Goal: Task Accomplishment & Management: Use online tool/utility

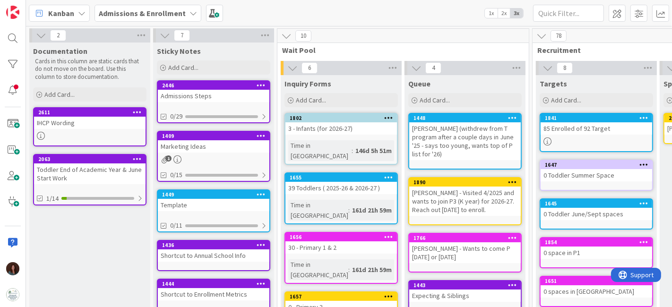
scroll to position [0, 483]
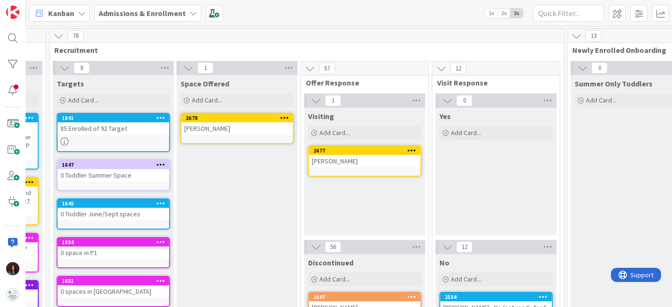
click at [132, 16] on b "Admissions & Enrollment" at bounding box center [142, 13] width 87 height 9
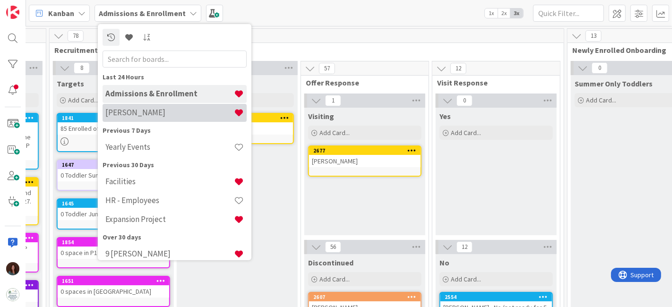
click at [163, 112] on h4 "[PERSON_NAME]" at bounding box center [169, 112] width 128 height 9
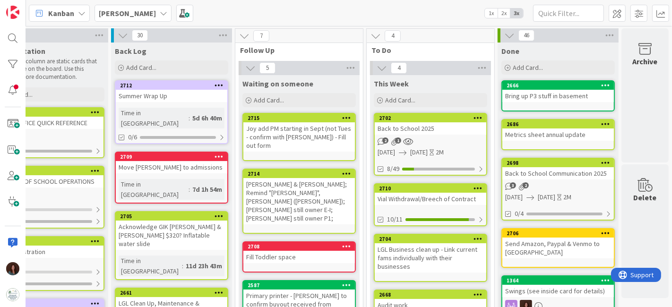
click at [416, 125] on div "Back to School 2025" at bounding box center [430, 128] width 111 height 12
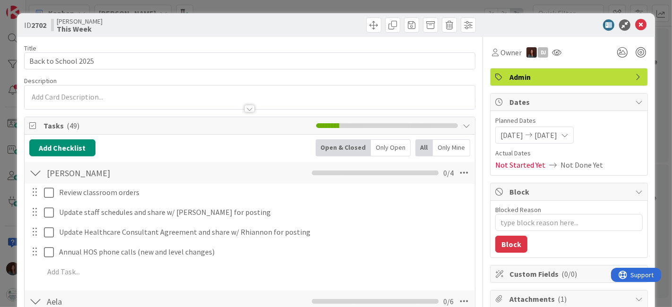
type textarea "x"
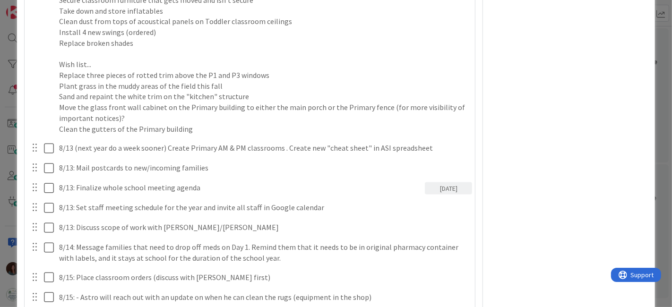
scroll to position [1207, 0]
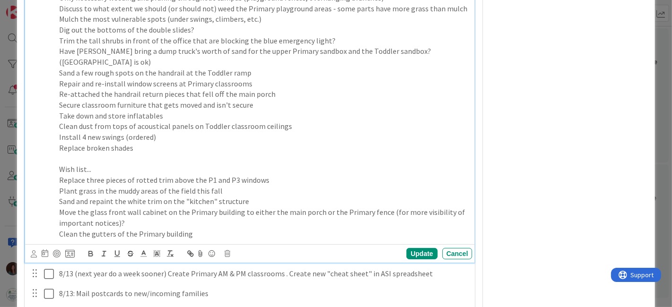
click at [210, 240] on p "Clean the gutters of the Primary building" at bounding box center [264, 234] width 410 height 11
click at [162, 154] on p "Replace broken shades" at bounding box center [264, 148] width 410 height 11
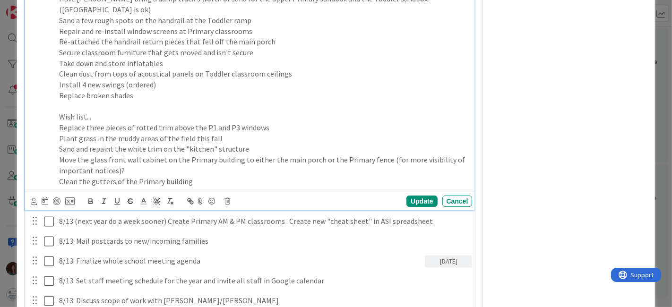
scroll to position [1312, 0]
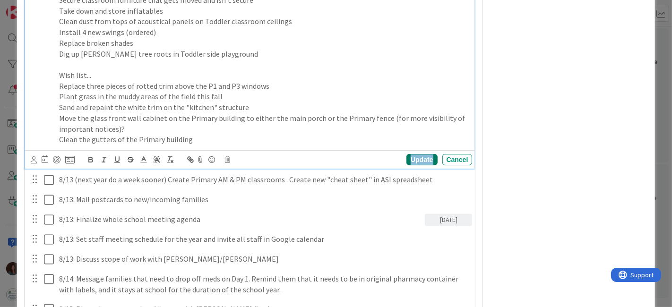
click at [416, 165] on div "Update" at bounding box center [421, 159] width 31 height 11
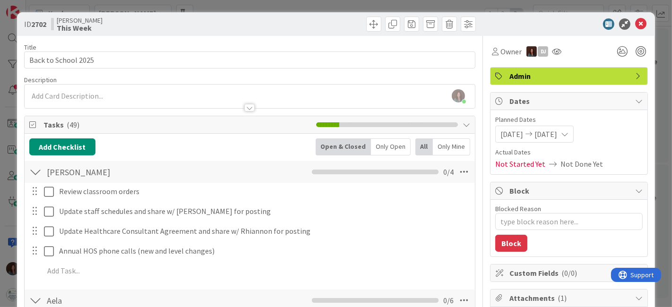
scroll to position [0, 0]
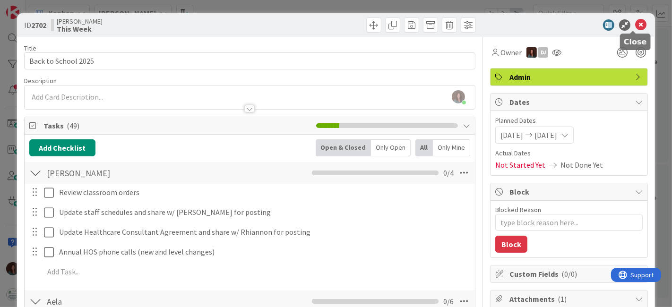
click at [635, 25] on icon at bounding box center [640, 24] width 11 height 11
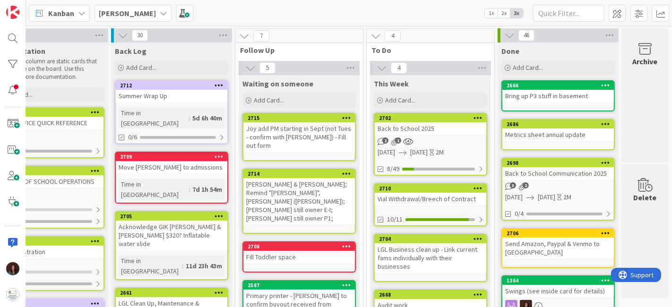
click at [431, 129] on div "Back to School 2025" at bounding box center [430, 128] width 111 height 12
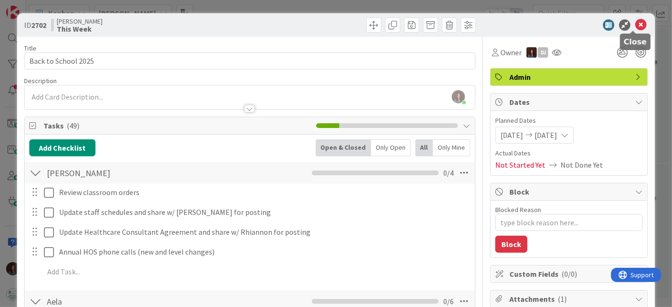
click at [636, 22] on icon at bounding box center [640, 24] width 11 height 11
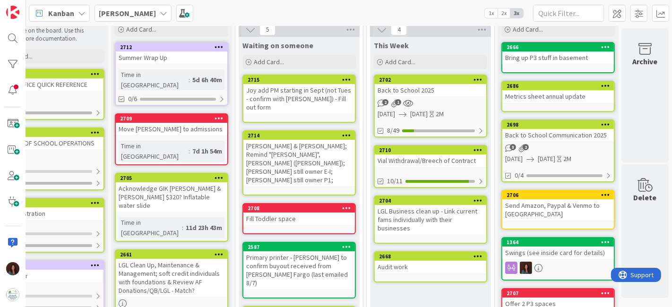
scroll to position [52, 49]
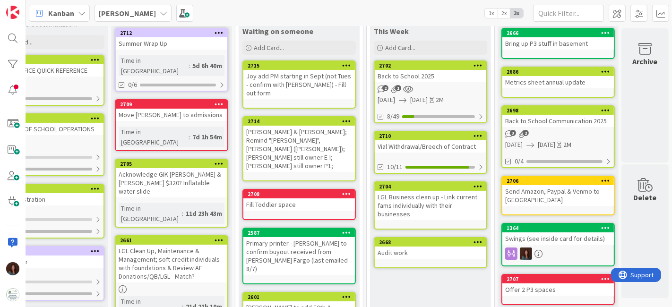
click at [447, 77] on div "Back to School 2025" at bounding box center [430, 76] width 111 height 12
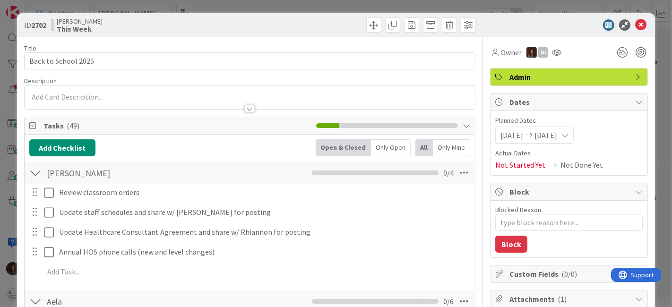
type textarea "x"
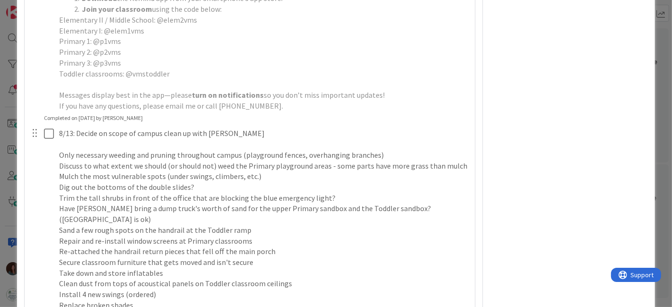
scroll to position [1102, 0]
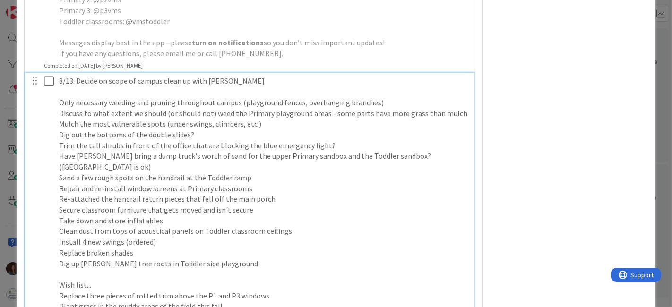
click at [59, 108] on p "Only necessary weeding and pruning throughout campus (playground fences, overha…" at bounding box center [264, 102] width 410 height 11
click at [55, 115] on div "8/13: Decide on scope of campus clean up with [PERSON_NAME] YES Only necessary …" at bounding box center [263, 215] width 417 height 285
click at [57, 118] on div "8/13: Decide on scope of campus clean up with [PERSON_NAME] YES Only necessary …" at bounding box center [263, 215] width 417 height 285
click at [317, 108] on p "YES Only necessary weeding and pruning throughout campus (playground fences, ov…" at bounding box center [264, 102] width 410 height 11
drag, startPoint x: 386, startPoint y: 112, endPoint x: 411, endPoint y: 160, distance: 54.3
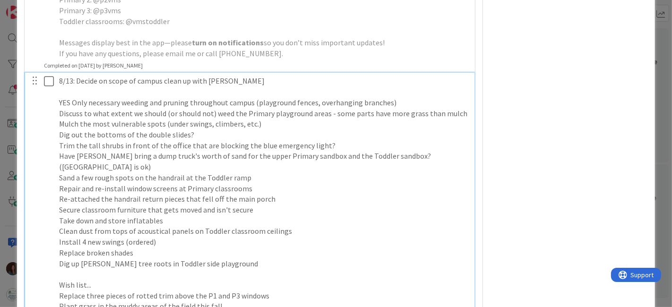
click at [386, 108] on p "YES Only necessary weeding and pruning throughout campus (playground fences, ov…" at bounding box center [264, 102] width 410 height 11
click at [426, 108] on p "YES Only necessary weeding and pruning throughout campus (playground fences, ov…" at bounding box center [264, 102] width 410 height 11
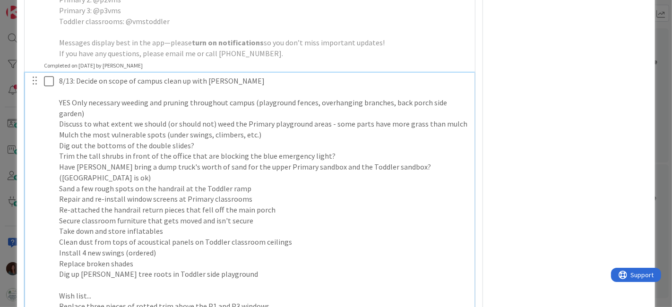
click at [87, 119] on p "YES Only necessary weeding and pruning throughout campus (playground fences, ov…" at bounding box center [264, 107] width 410 height 21
click at [57, 278] on div "8/13: Decide on scope of campus clean up with [PERSON_NAME] YES Only necessary …" at bounding box center [263, 220] width 417 height 295
drag, startPoint x: 59, startPoint y: 153, endPoint x: 54, endPoint y: 205, distance: 52.7
click at [59, 151] on p "Dig out the bottoms of the double slides?" at bounding box center [264, 145] width 410 height 11
click at [216, 151] on p "YES Dig out the bottoms of the double slides?" at bounding box center [264, 145] width 410 height 11
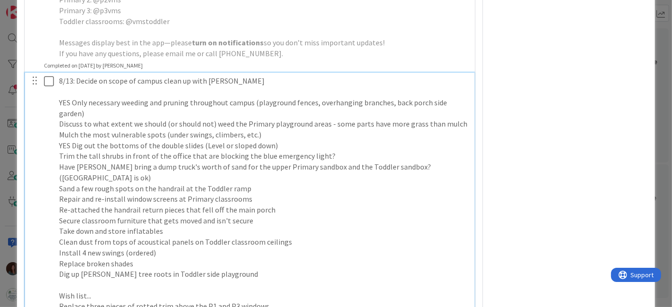
click at [56, 135] on div "8/13: Decide on scope of campus clean up with [PERSON_NAME] YES Only necessary …" at bounding box center [263, 220] width 417 height 295
click at [290, 119] on p "YES Only necessary weeding and pruning throughout campus (playground fences, ov…" at bounding box center [264, 107] width 410 height 21
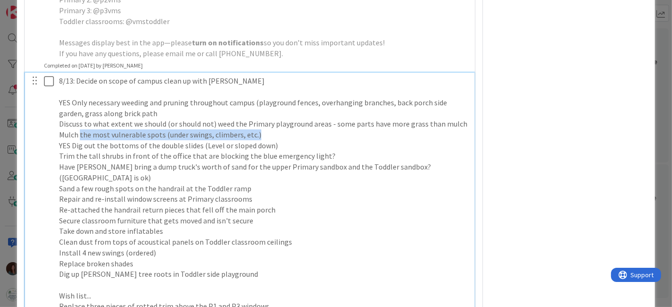
drag, startPoint x: 279, startPoint y: 142, endPoint x: 156, endPoint y: 131, distance: 123.3
click at [79, 139] on p "Mulch the most vulnerable spots (under swings, climbers, etc.)" at bounding box center [264, 134] width 410 height 11
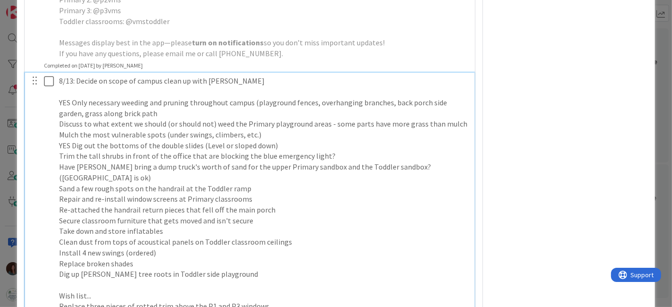
click at [157, 129] on p "Discuss to what extent we should (or should not) weed the Primary playground ar…" at bounding box center [264, 124] width 410 height 11
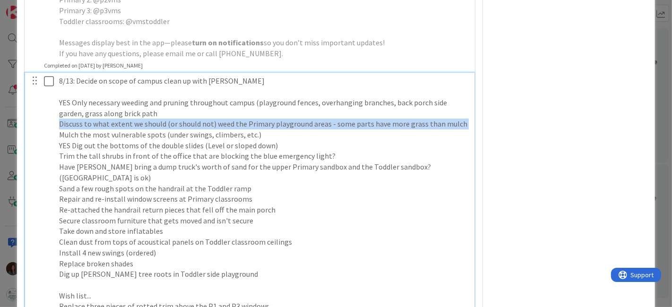
click at [157, 129] on p "Discuss to what extent we should (or should not) weed the Primary playground ar…" at bounding box center [264, 124] width 410 height 11
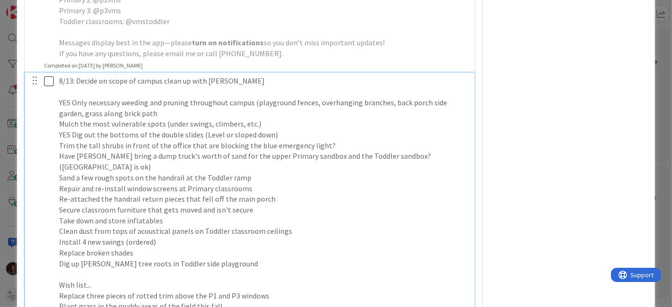
click at [59, 151] on p "Trim the tall shrubs in front of the office that are blocking the blue emergenc…" at bounding box center [264, 145] width 410 height 11
click at [282, 140] on p "YES Dig out the bottoms of the double slides (Level or sloped down)" at bounding box center [264, 134] width 410 height 11
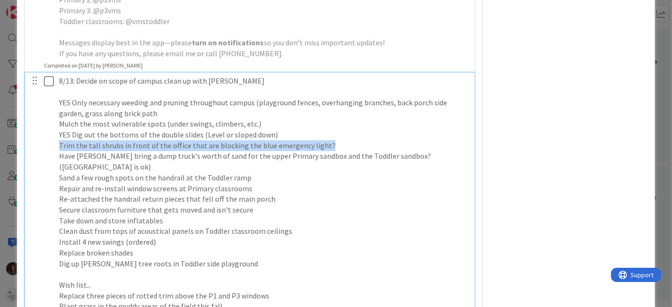
drag, startPoint x: 344, startPoint y: 154, endPoint x: 36, endPoint y: 157, distance: 307.6
click at [36, 157] on div "8/13: Decide on scope of campus clean up with [PERSON_NAME] YES Only necessary …" at bounding box center [251, 215] width 444 height 285
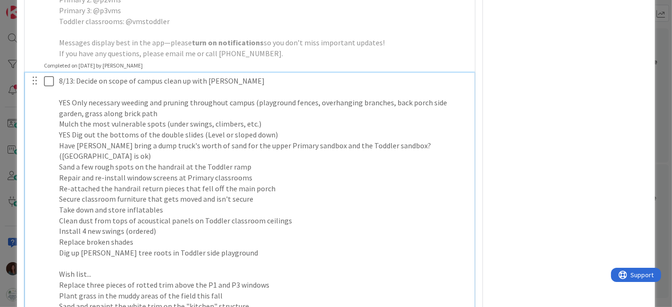
drag, startPoint x: 59, startPoint y: 155, endPoint x: 52, endPoint y: 177, distance: 23.2
click at [59, 155] on p "Have [PERSON_NAME] bring a dump truck's worth of sand for the upper Primary san…" at bounding box center [264, 150] width 410 height 21
click at [59, 129] on p "Mulch the most vulnerable spots (under swings, climbers, etc.)" at bounding box center [264, 124] width 410 height 11
click at [53, 174] on div at bounding box center [42, 210] width 26 height 274
click at [61, 172] on p "Sand a few rough spots on the handrail at the Toddler ramp" at bounding box center [264, 167] width 410 height 11
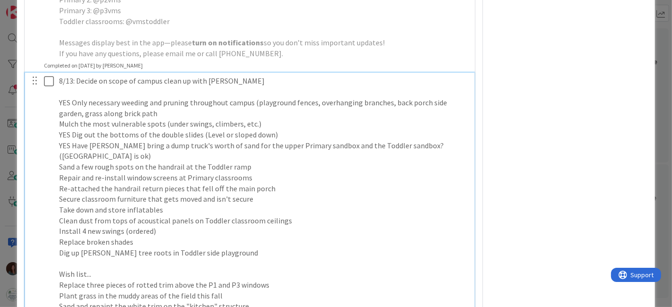
click at [60, 172] on p "Sand a few rough spots on the handrail at the Toddler ramp" at bounding box center [264, 167] width 410 height 11
drag, startPoint x: 189, startPoint y: 176, endPoint x: 24, endPoint y: 180, distance: 165.9
copy p "Sand a few rough spots on the handrail at the Toddler ramp"
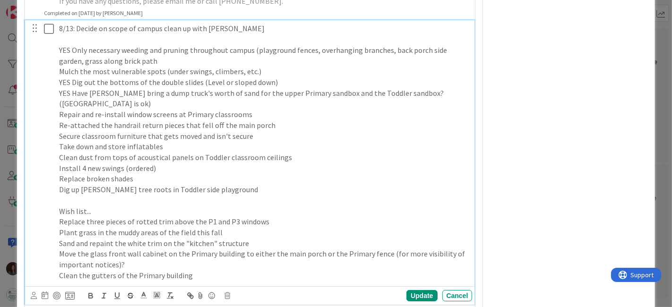
scroll to position [1207, 0]
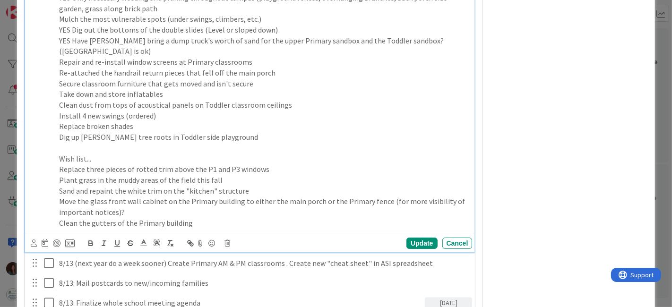
click at [225, 229] on p "Clean the gutters of the Primary building" at bounding box center [264, 223] width 410 height 11
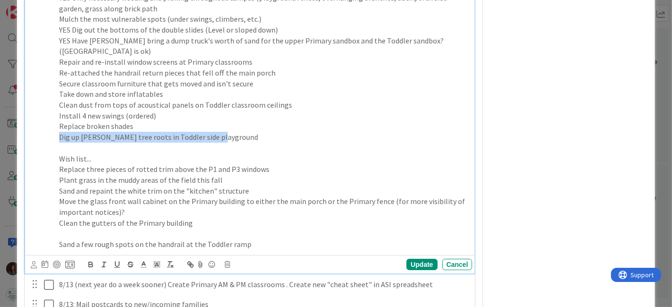
drag, startPoint x: 87, startPoint y: 145, endPoint x: 20, endPoint y: 147, distance: 67.1
click at [21, 146] on div "ID 2702 [PERSON_NAME] This Week Title 19 / 128 Back to School 2025 Description …" at bounding box center [336, 151] width 638 height 2690
copy p "Dig up [PERSON_NAME] tree roots in Toddler side playground"
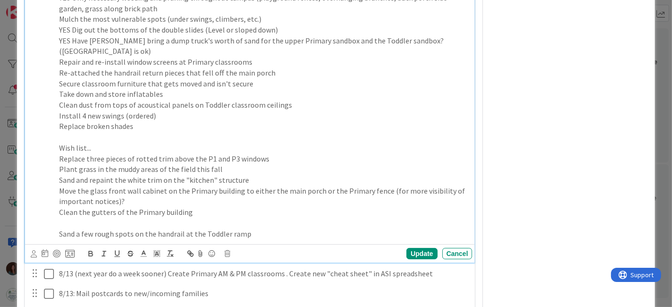
click at [72, 229] on p at bounding box center [264, 223] width 410 height 11
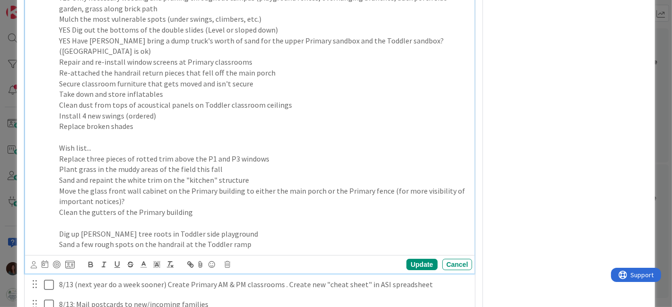
click at [150, 132] on p "Replace broken shades" at bounding box center [264, 126] width 410 height 11
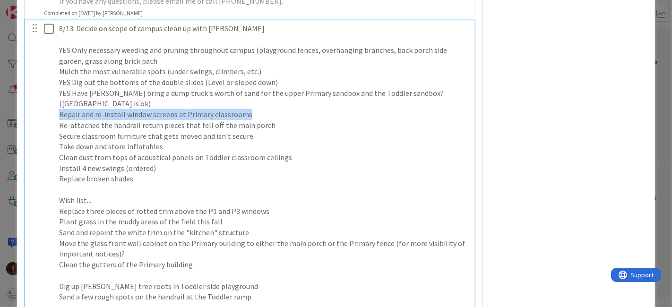
drag, startPoint x: 304, startPoint y: 122, endPoint x: 59, endPoint y: 186, distance: 253.8
click at [51, 121] on div "8/13: Decide on scope of campus clean up with [PERSON_NAME] YES Only necessary …" at bounding box center [251, 162] width 444 height 285
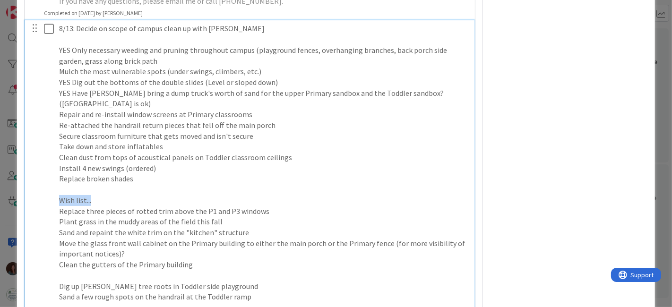
drag, startPoint x: 98, startPoint y: 212, endPoint x: 7, endPoint y: 209, distance: 90.7
click at [7, 209] on div "ID 2702 [PERSON_NAME] This Week Title 19 / 128 Back to School 2025 Description …" at bounding box center [336, 153] width 672 height 307
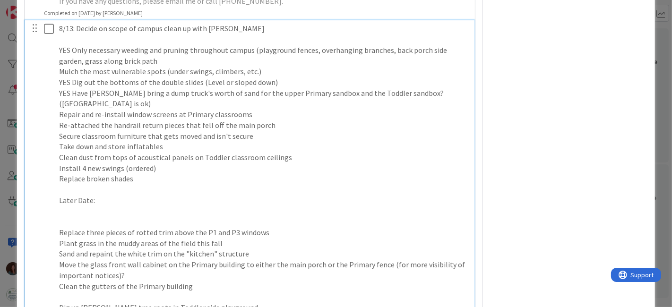
click at [145, 120] on p "Repair and re-install window screens at Primary classrooms" at bounding box center [264, 114] width 410 height 11
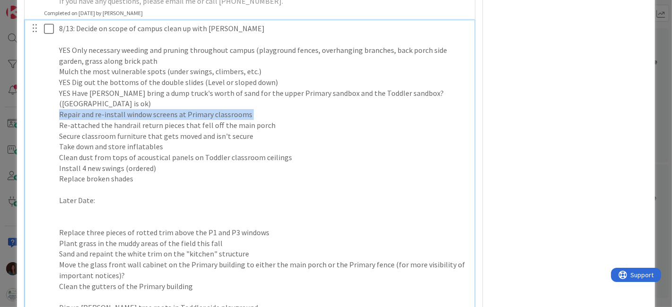
click at [145, 120] on p "Repair and re-install window screens at Primary classrooms" at bounding box center [264, 114] width 410 height 11
copy p "Repair and re-install window screens at Primary classrooms"
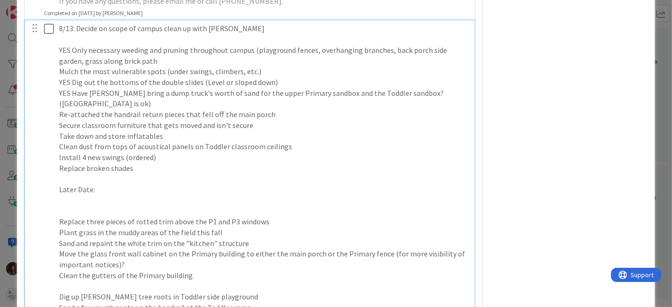
click at [110, 206] on p at bounding box center [264, 200] width 410 height 11
click at [313, 120] on p "Re-attached the handrail return pieces that fell off the main porch" at bounding box center [264, 114] width 410 height 11
drag, startPoint x: 59, startPoint y: 177, endPoint x: 106, endPoint y: 218, distance: 62.3
click at [59, 174] on p "Replace broken shades" at bounding box center [264, 168] width 410 height 11
click at [154, 174] on p "YES Replace broken shades" at bounding box center [264, 168] width 410 height 11
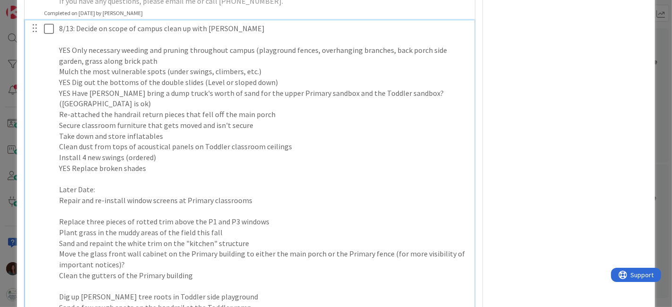
click at [159, 163] on p "Install 4 new swings (ordered)" at bounding box center [264, 157] width 410 height 11
drag, startPoint x: 57, startPoint y: 169, endPoint x: 88, endPoint y: 202, distance: 45.8
click at [57, 169] on div "8/13: Decide on scope of campus clean up with [PERSON_NAME] YES Only necessary …" at bounding box center [263, 167] width 417 height 295
click at [55, 154] on div "8/13: Decide on scope of campus clean up with [PERSON_NAME] YES Only necessary …" at bounding box center [263, 167] width 417 height 295
click at [59, 131] on p "Secure classroom furniture that gets moved and isn't secure" at bounding box center [264, 125] width 410 height 11
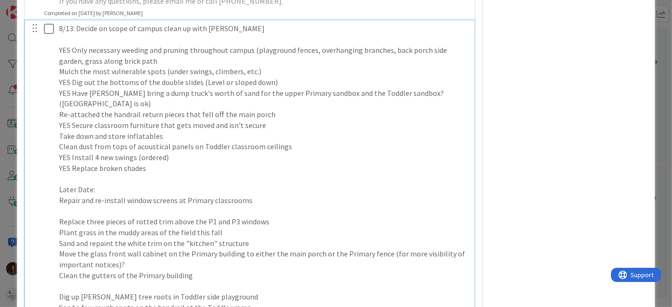
drag, startPoint x: 59, startPoint y: 147, endPoint x: 87, endPoint y: 227, distance: 85.2
click at [59, 142] on p "Take down and store inflatables" at bounding box center [264, 136] width 410 height 11
click at [59, 152] on p "Clean dust from tops of acoustical panels on Toddler classroom ceilings" at bounding box center [264, 146] width 410 height 11
drag, startPoint x: 59, startPoint y: 120, endPoint x: 51, endPoint y: 148, distance: 29.6
click at [59, 120] on p "Re-attached the handrail return pieces that fell off the main porch" at bounding box center [264, 114] width 410 height 11
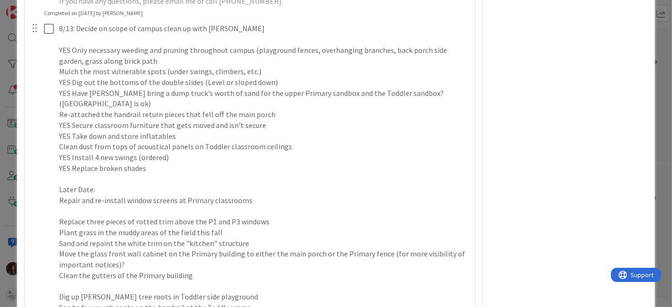
click at [54, 155] on div at bounding box center [42, 167] width 26 height 295
click at [54, 157] on div at bounding box center [42, 167] width 26 height 295
click at [57, 155] on div "8/13: Decide on scope of campus clean up with [PERSON_NAME] YES Only necessary …" at bounding box center [263, 167] width 417 height 295
drag, startPoint x: 78, startPoint y: 155, endPoint x: 24, endPoint y: 157, distance: 54.4
click at [25, 157] on div "Rhiannon Checklist Name 8 / 64 [PERSON_NAME] 8 / 39 7/31: Update welcome letter…" at bounding box center [250, 293] width 451 height 1980
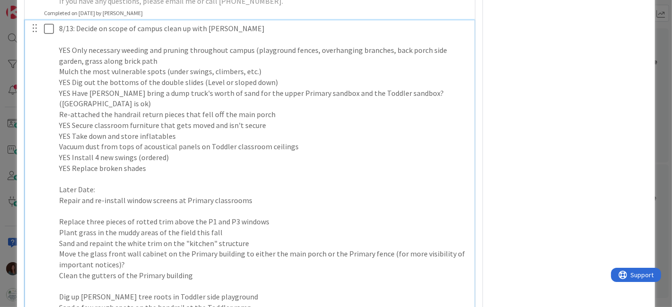
click at [59, 152] on p "Vacuum dust from tops of acoustical panels on Toddler classroom ceilings" at bounding box center [264, 146] width 410 height 11
click at [58, 125] on div "8/13: Decide on scope of campus clean up with [PERSON_NAME] YES Only necessary …" at bounding box center [263, 167] width 417 height 295
click at [51, 206] on div at bounding box center [42, 167] width 26 height 295
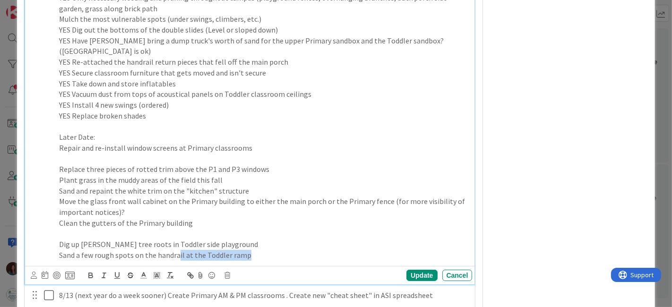
click at [179, 261] on p "Sand a few rough spots on the handrail at the Toddler ramp" at bounding box center [264, 255] width 410 height 11
click at [273, 261] on p "Sand a few rough spots on the handrail at the Toddler ramp" at bounding box center [264, 255] width 410 height 11
click at [58, 178] on div "8/13: Decide on scope of campus clean up with [PERSON_NAME] YES Only necessary …" at bounding box center [263, 115] width 417 height 295
click at [158, 164] on p at bounding box center [264, 159] width 410 height 11
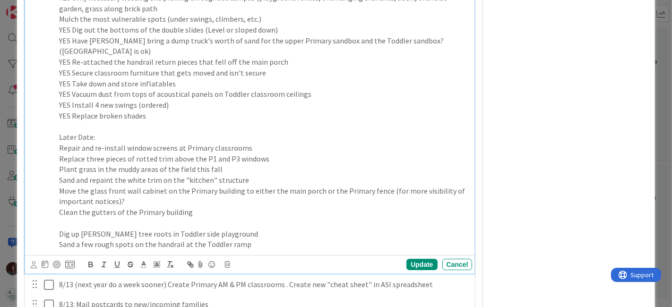
click at [59, 175] on p "Plant grass in the muddy areas of the field this fall" at bounding box center [264, 169] width 410 height 11
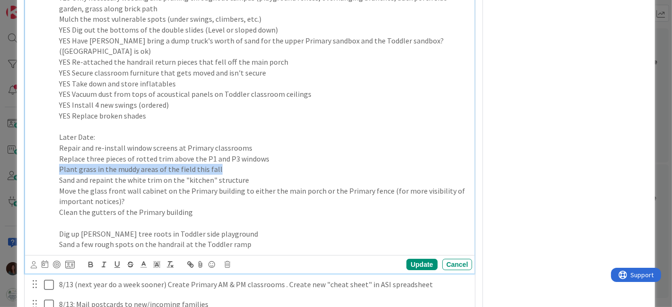
drag, startPoint x: 222, startPoint y: 179, endPoint x: 34, endPoint y: 183, distance: 188.5
click at [34, 183] on div "8/13: Decide on scope of campus clean up with [PERSON_NAME] YES Only necessary …" at bounding box center [251, 110] width 444 height 285
click at [262, 175] on p "Plant grass in the muddy areas of the field this fall" at bounding box center [264, 169] width 410 height 11
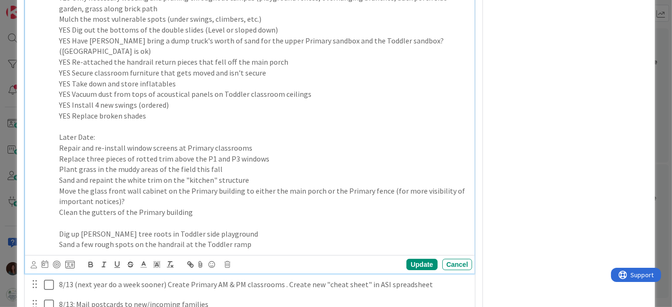
click at [57, 179] on div "8/13: Decide on scope of campus clean up with [PERSON_NAME] YES Only necessary …" at bounding box center [263, 110] width 417 height 285
click at [232, 175] on p "Plant grass in the muddy areas of the field this fall" at bounding box center [264, 169] width 410 height 11
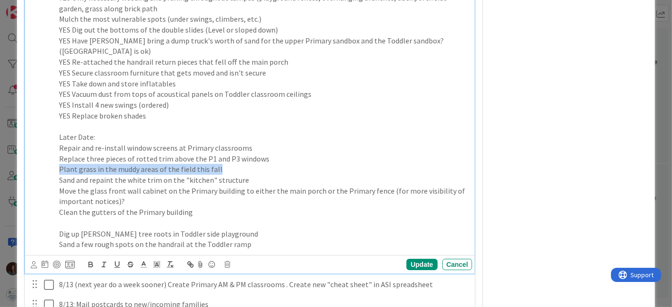
drag, startPoint x: 59, startPoint y: 180, endPoint x: 111, endPoint y: 241, distance: 81.1
click at [274, 175] on p "Plant grass in the muddy areas of the field this fall" at bounding box center [264, 169] width 410 height 11
click at [58, 182] on div "8/13: Decide on scope of campus clean up with [PERSON_NAME] YES Only necessary …" at bounding box center [263, 110] width 417 height 285
drag, startPoint x: 58, startPoint y: 180, endPoint x: 236, endPoint y: 176, distance: 177.7
click at [236, 175] on p "Plant grass in the muddy areas of the field this fall" at bounding box center [264, 169] width 410 height 11
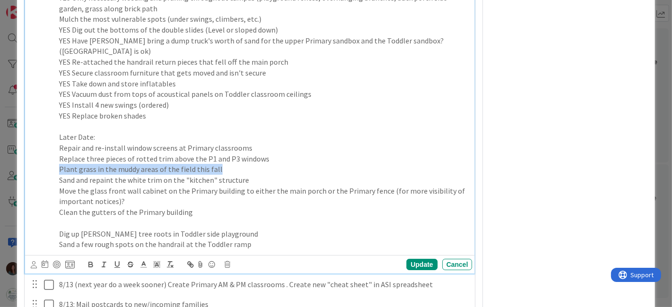
click at [60, 175] on p "Plant grass in the muddy areas of the field this fall" at bounding box center [264, 169] width 410 height 11
drag, startPoint x: 59, startPoint y: 179, endPoint x: 251, endPoint y: 181, distance: 191.8
click at [251, 175] on p "Plant grass in the muddy areas of the field this fall" at bounding box center [264, 169] width 410 height 11
copy p "Plant grass in the muddy areas of the field this fall"
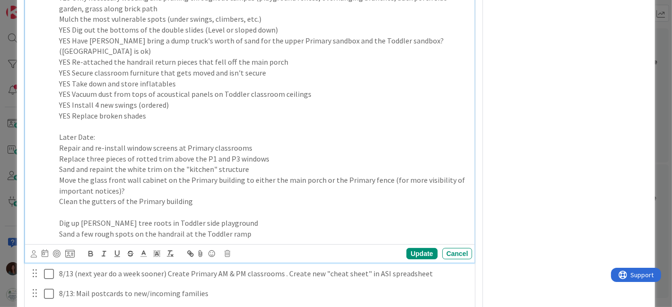
click at [163, 120] on p "YES Replace broken shades" at bounding box center [264, 116] width 410 height 11
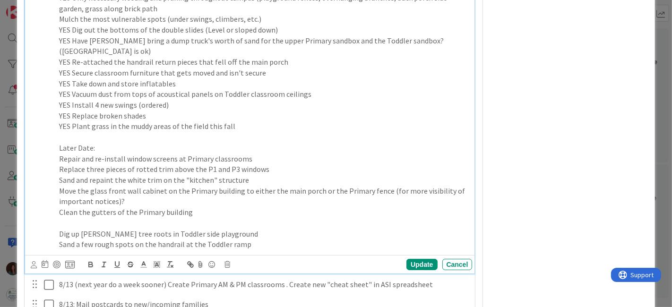
drag, startPoint x: 59, startPoint y: 188, endPoint x: 166, endPoint y: 281, distance: 141.3
click at [60, 186] on p "Sand and repaint the white trim on the "kitchen" structure" at bounding box center [264, 180] width 410 height 11
click at [204, 207] on p "Move the glass front wall cabinet on the Primary building to either the main po…" at bounding box center [264, 196] width 410 height 21
click at [146, 207] on p "Move the glass front wall cabinet on the Primary building to either the main po…" at bounding box center [264, 196] width 410 height 21
click at [137, 207] on p "Move the glass front wall cabinet on the Primary building to either the main po…" at bounding box center [264, 196] width 410 height 21
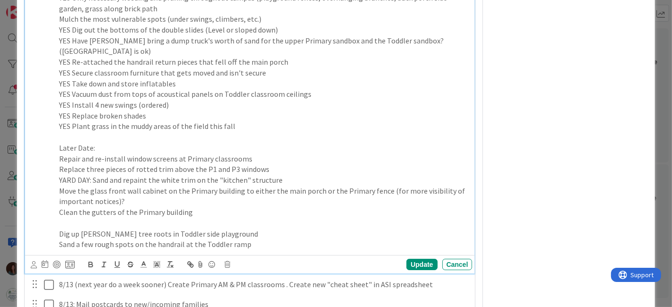
drag, startPoint x: 139, startPoint y: 211, endPoint x: 144, endPoint y: 212, distance: 4.8
click at [141, 207] on p "Move the glass front wall cabinet on the Primary building to either the main po…" at bounding box center [264, 196] width 410 height 21
drag, startPoint x: 139, startPoint y: 211, endPoint x: 108, endPoint y: 196, distance: 34.9
click at [131, 207] on p "Move the glass front wall cabinet on the Primary building to either the main po…" at bounding box center [264, 196] width 410 height 21
drag, startPoint x: 76, startPoint y: 196, endPoint x: 23, endPoint y: 196, distance: 52.9
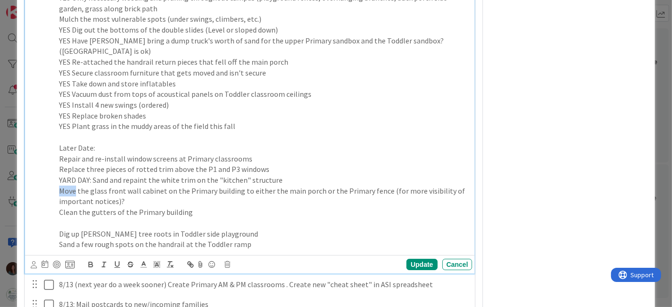
click at [23, 196] on div "ID 2702 [PERSON_NAME] This Week Title 19 / 128 Back to School 2025 Description …" at bounding box center [336, 151] width 638 height 2690
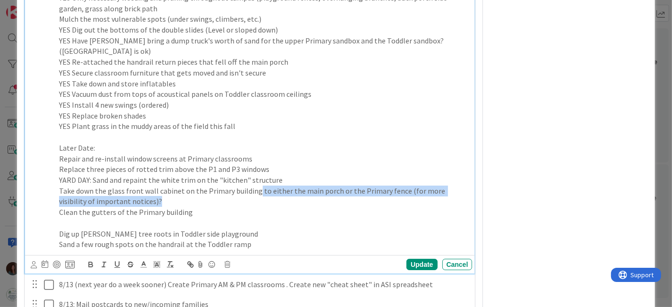
drag, startPoint x: 249, startPoint y: 213, endPoint x: 253, endPoint y: 205, distance: 9.3
click at [255, 200] on p "Take down the glass front wall cabinet on the Primary building to either the ma…" at bounding box center [264, 196] width 410 height 21
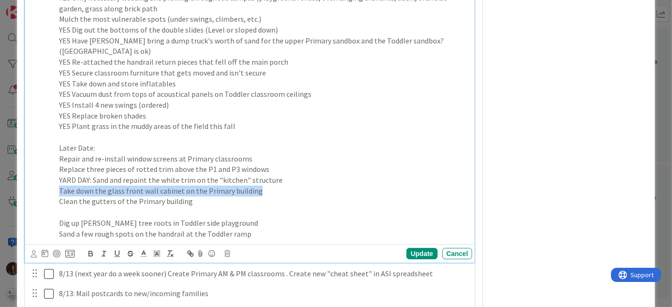
drag, startPoint x: 261, startPoint y: 203, endPoint x: 28, endPoint y: 209, distance: 233.0
click at [18, 202] on div "ID 2702 Rhiannon This Week Title 19 / 128 Back to School 2025 Description [PERS…" at bounding box center [336, 146] width 638 height 2680
copy p "Take down the glass front wall cabinet on the Primary building"
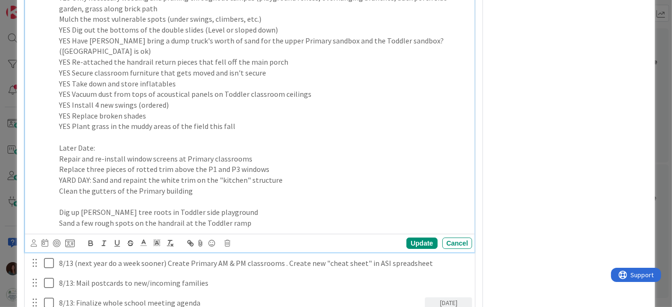
click at [291, 132] on p "YES Plant grass in the muddy areas of the field this fall" at bounding box center [264, 126] width 410 height 11
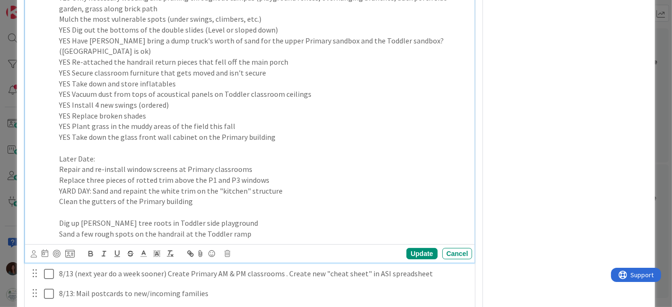
click at [216, 207] on p "Clean the gutters of the Primary building" at bounding box center [264, 201] width 410 height 11
drag, startPoint x: 222, startPoint y: 210, endPoint x: 31, endPoint y: 212, distance: 191.3
click at [31, 212] on div "8/13: Decide on scope of campus clean up with [PERSON_NAME] YES Only necessary …" at bounding box center [251, 105] width 444 height 274
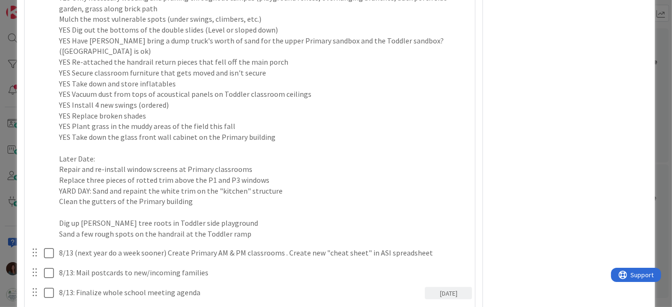
click at [51, 210] on div at bounding box center [42, 105] width 26 height 274
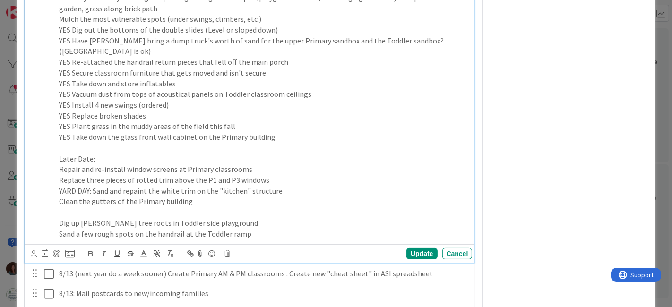
click at [57, 212] on div "8/13: Decide on scope of campus clean up with [PERSON_NAME] YES Only necessary …" at bounding box center [263, 105] width 417 height 274
click at [55, 165] on div "8/13: Decide on scope of campus clean up with [PERSON_NAME] YES Only necessary …" at bounding box center [263, 105] width 417 height 274
click at [59, 207] on p "Clean the gutters of the Primary building" at bounding box center [264, 201] width 410 height 11
click at [275, 229] on p "Dig up [PERSON_NAME] tree roots in Toddler side playground" at bounding box center [264, 223] width 410 height 11
click at [415, 259] on div "Update" at bounding box center [421, 253] width 31 height 11
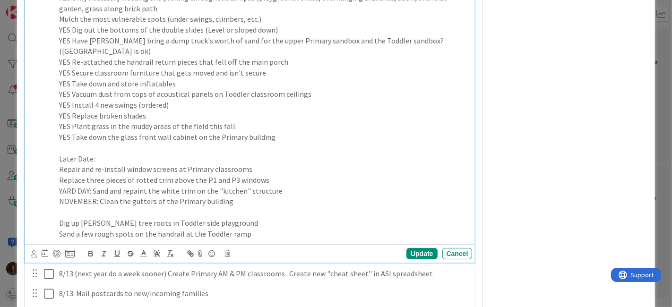
click at [248, 218] on p at bounding box center [264, 212] width 410 height 11
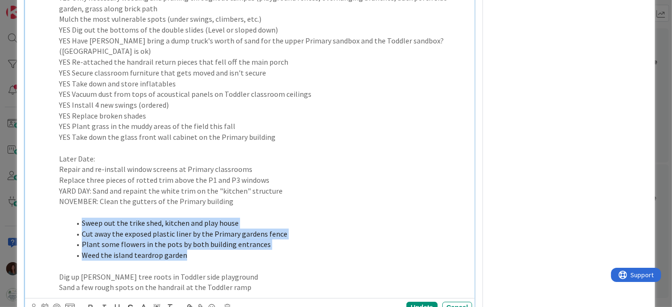
drag, startPoint x: 195, startPoint y: 262, endPoint x: 57, endPoint y: 233, distance: 141.0
click at [57, 233] on div "8/13: Decide on scope of campus clean up with [PERSON_NAME] YES Only necessary …" at bounding box center [263, 132] width 417 height 328
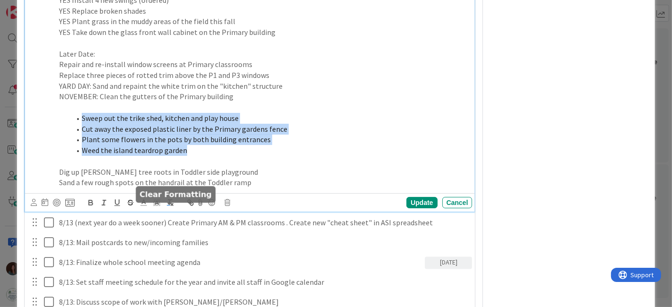
click at [171, 207] on icon "button" at bounding box center [170, 202] width 9 height 9
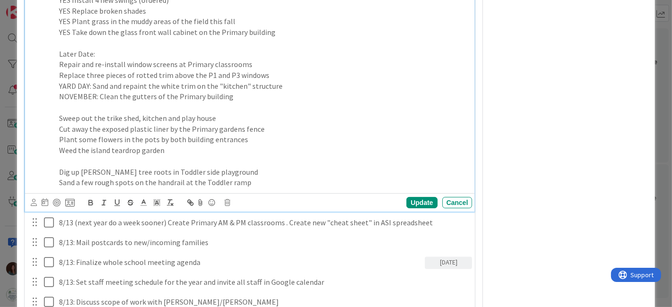
click at [78, 167] on p at bounding box center [264, 161] width 410 height 11
click at [229, 178] on p "Dig up [PERSON_NAME] tree roots in Toddler side playground" at bounding box center [264, 172] width 410 height 11
click at [264, 188] on p "Sand a few rough spots on the handrail at the Toddler ramp" at bounding box center [264, 182] width 410 height 11
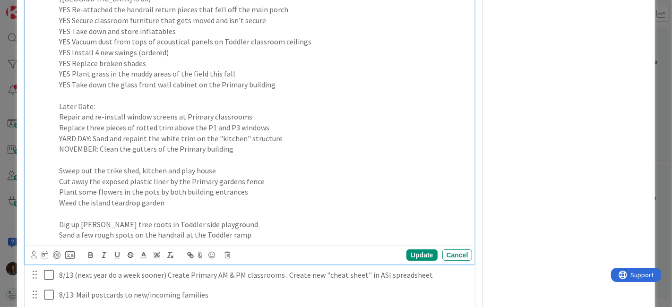
scroll to position [1155, 0]
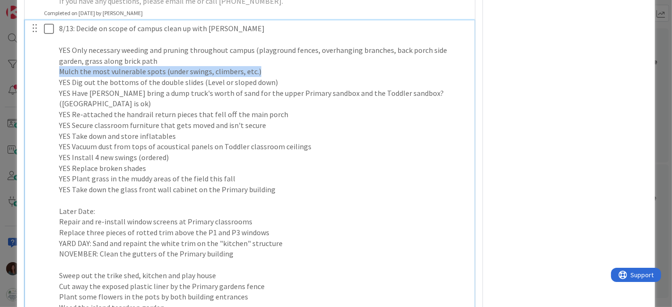
drag, startPoint x: 275, startPoint y: 81, endPoint x: 46, endPoint y: 80, distance: 229.1
click at [46, 79] on div "8/13: Decide on scope of campus clean up with [PERSON_NAME] YES Only necessary …" at bounding box center [251, 184] width 444 height 328
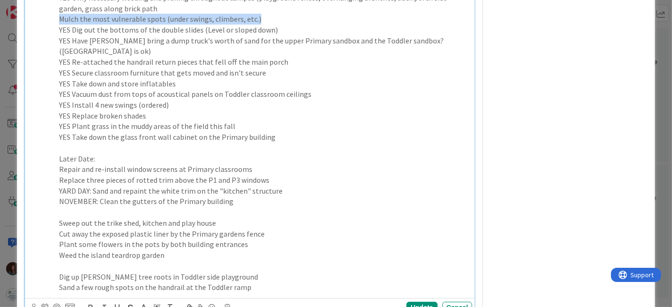
scroll to position [1259, 0]
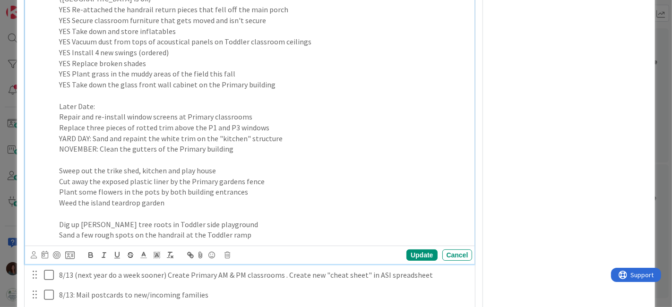
click at [258, 240] on p "Sand a few rough spots on the handrail at the Toddler ramp" at bounding box center [264, 235] width 410 height 11
click at [96, 219] on p at bounding box center [264, 213] width 410 height 11
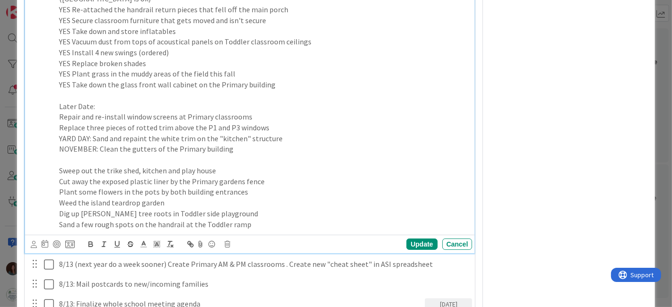
click at [95, 165] on p at bounding box center [264, 159] width 410 height 11
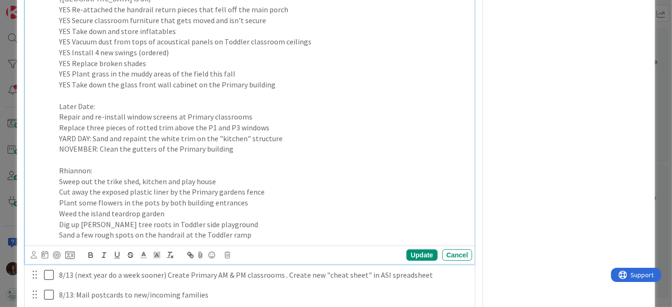
click at [59, 187] on p "Sweep out the trike shed, kitchen and play house" at bounding box center [264, 181] width 410 height 11
click at [51, 214] on div at bounding box center [42, 79] width 26 height 328
drag, startPoint x: 59, startPoint y: 210, endPoint x: 60, endPoint y: 221, distance: 10.6
click at [59, 208] on p "Plant some flowers in the pots by both building entrances" at bounding box center [264, 202] width 410 height 11
click at [295, 208] on p "Plant some flowers in the pots by both building entrances" at bounding box center [264, 202] width 410 height 11
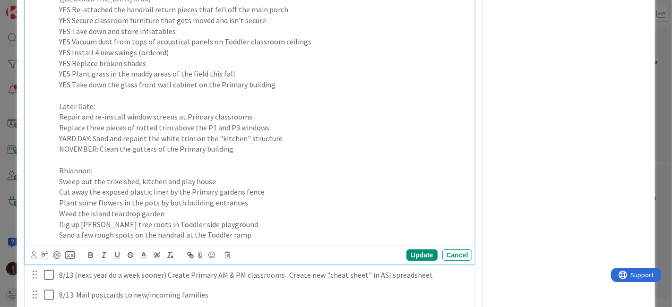
click at [278, 154] on p "NOVEMBER: Clean the gutters of the Primary building" at bounding box center [264, 149] width 410 height 11
click at [260, 154] on p "NOVEMBER: Clean the gutters of the Primary building" at bounding box center [264, 149] width 410 height 11
click at [320, 154] on p "NOVEMBER: Clean the gutters of the Primary building" at bounding box center [264, 149] width 410 height 11
click at [324, 144] on p "YARD DAY: Sand and repaint the white trim on the "kitchen" structure" at bounding box center [264, 138] width 410 height 11
click at [56, 212] on div "8/13: Decide on scope of campus clean up with [PERSON_NAME] YES Only necessary …" at bounding box center [263, 79] width 417 height 328
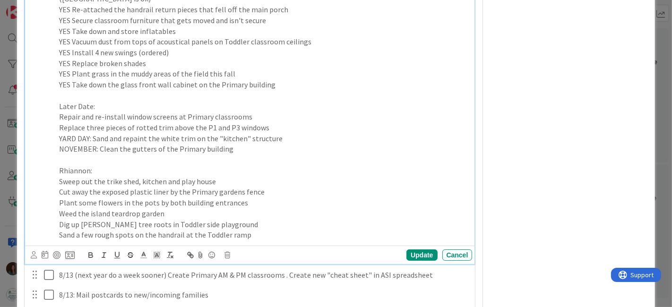
drag, startPoint x: 271, startPoint y: 210, endPoint x: 14, endPoint y: 217, distance: 256.6
click at [14, 217] on div "ID 2702 [PERSON_NAME] This Week Title 19 / 128 Back to School 2025 Description …" at bounding box center [336, 153] width 672 height 307
click at [186, 208] on p "Plant some flowers in the pots by both building entrances" at bounding box center [264, 202] width 410 height 11
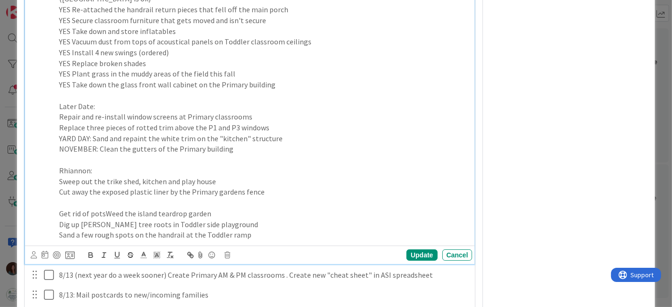
drag, startPoint x: 104, startPoint y: 222, endPoint x: 118, endPoint y: 231, distance: 16.9
click at [105, 219] on p "Get rid of potsWeed the island teardrop garden" at bounding box center [264, 213] width 410 height 11
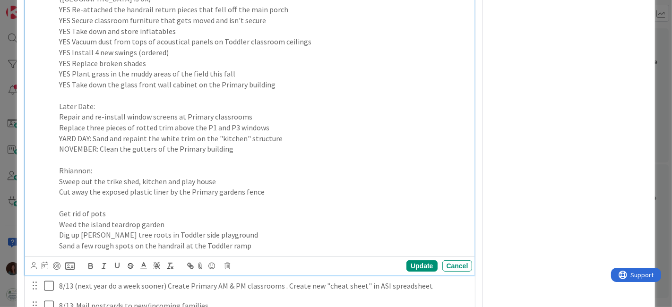
click at [159, 208] on p at bounding box center [264, 202] width 410 height 11
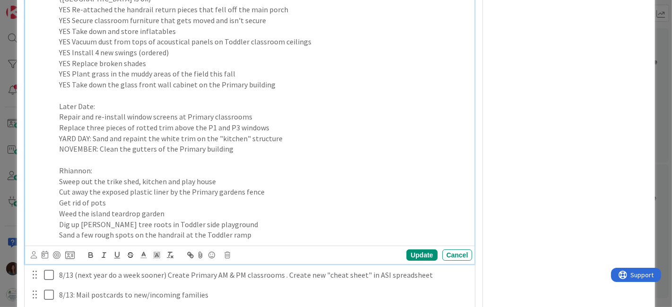
click at [57, 177] on div "8/13: Decide on scope of campus clean up with [PERSON_NAME] YES Only necessary …" at bounding box center [263, 79] width 417 height 328
click at [56, 242] on div "8/13: Decide on scope of campus clean up with [PERSON_NAME] YES Only necessary …" at bounding box center [263, 79] width 417 height 328
click at [415, 261] on div "Update" at bounding box center [421, 254] width 31 height 11
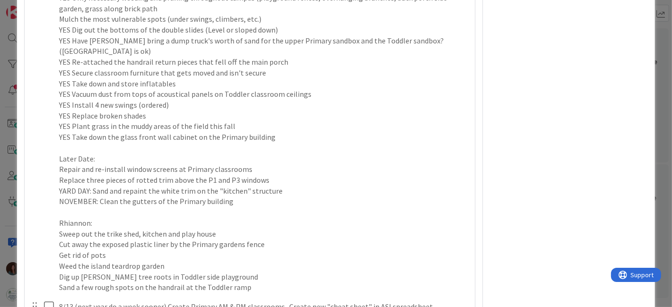
scroll to position [1102, 0]
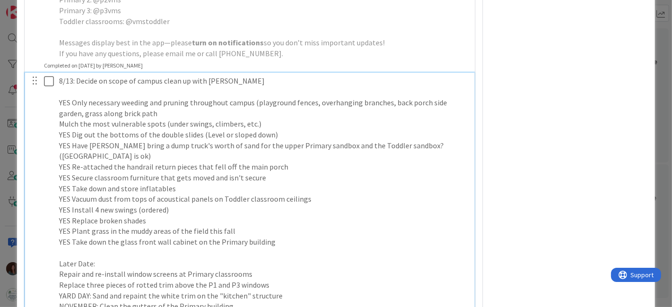
click at [60, 129] on p "Mulch the most vulnerable spots (under swings, climbers, etc.)" at bounding box center [264, 124] width 410 height 11
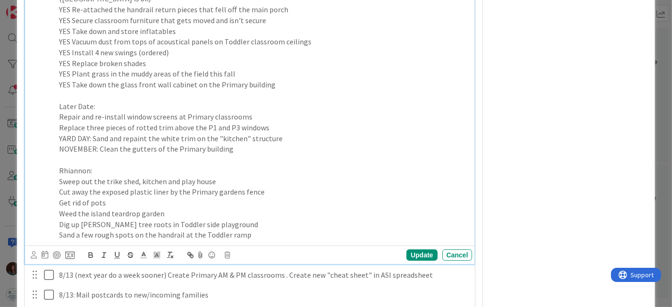
click at [194, 176] on p "Rhiannon:" at bounding box center [264, 170] width 410 height 11
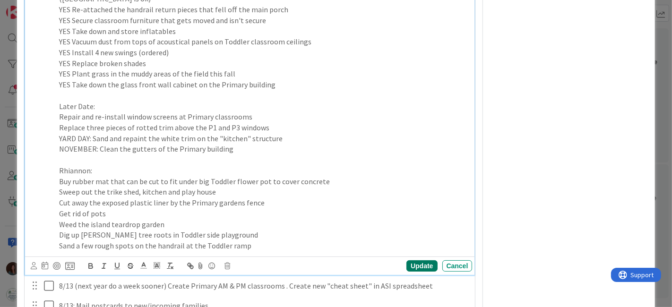
click at [421, 272] on div "Update" at bounding box center [421, 265] width 31 height 11
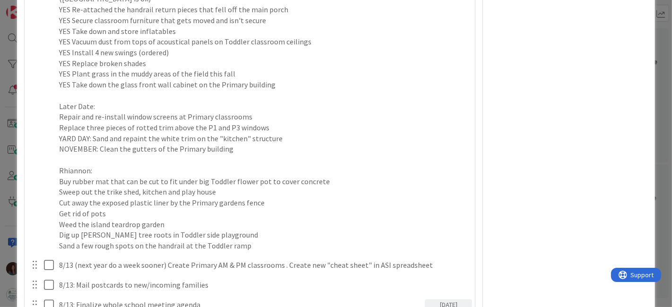
scroll to position [1155, 0]
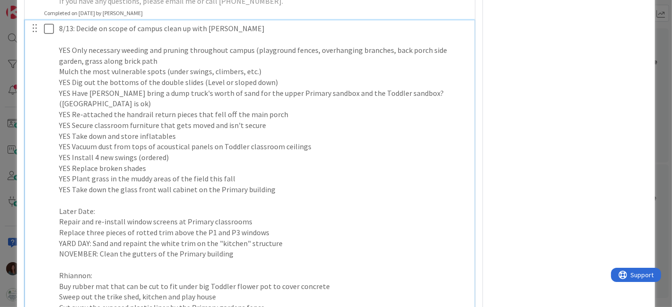
click at [55, 82] on div "8/13: Decide on scope of campus clean up with [PERSON_NAME] YES Only necessary …" at bounding box center [263, 189] width 417 height 338
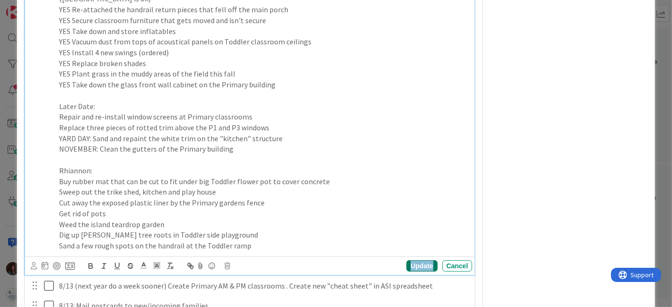
click at [417, 272] on div "Update" at bounding box center [421, 265] width 31 height 11
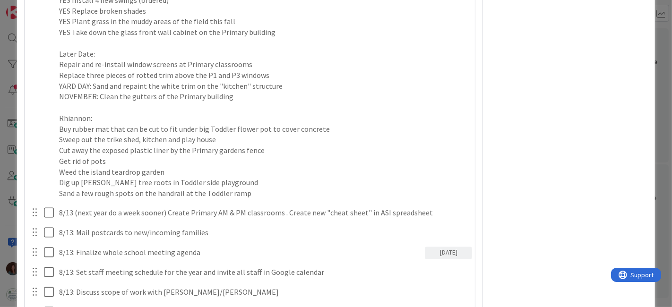
scroll to position [1102, 0]
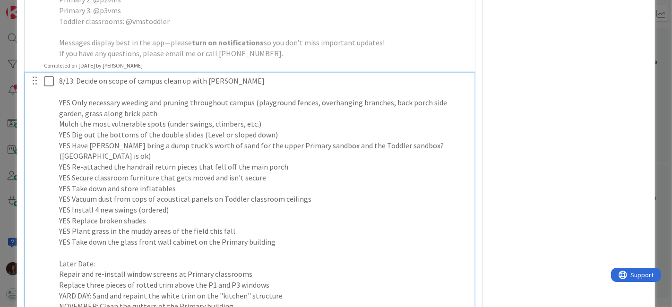
click at [59, 129] on p "Mulch the most vulnerable spots (under swings, climbers, etc.)" at bounding box center [264, 124] width 410 height 11
drag, startPoint x: 266, startPoint y: 131, endPoint x: 259, endPoint y: 186, distance: 54.8
click at [267, 129] on p "Mulch the most vulnerable spots (under swings, climbers, etc.)" at bounding box center [264, 124] width 410 height 11
click at [380, 129] on p "Mulch the most vulnerable spots (under swings, climbers, etc.) - [PERSON_NAME]'…" at bounding box center [264, 124] width 410 height 11
click at [57, 133] on div "8/13: Decide on scope of campus clean up with [PERSON_NAME] YES Only necessary …" at bounding box center [263, 242] width 417 height 338
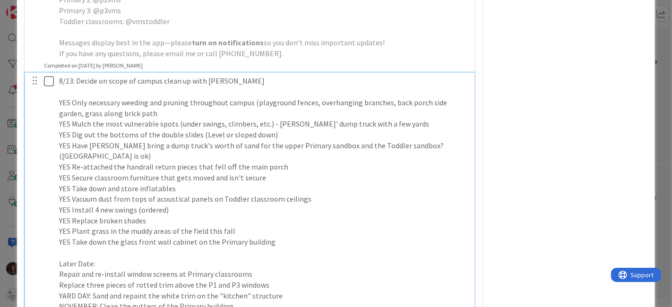
click at [49, 112] on div at bounding box center [42, 242] width 26 height 338
click at [59, 108] on p "YES Only necessary weeding and pruning throughout campus (playground fences, ov…" at bounding box center [264, 107] width 410 height 21
click at [78, 97] on p at bounding box center [264, 91] width 410 height 11
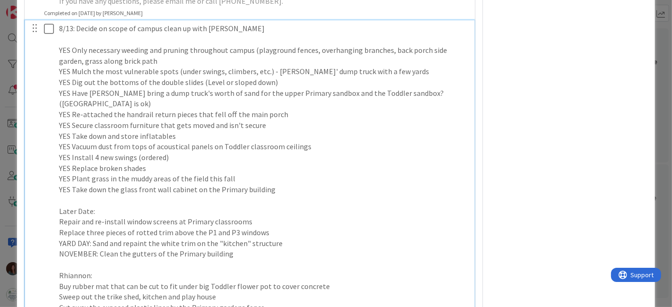
scroll to position [1259, 0]
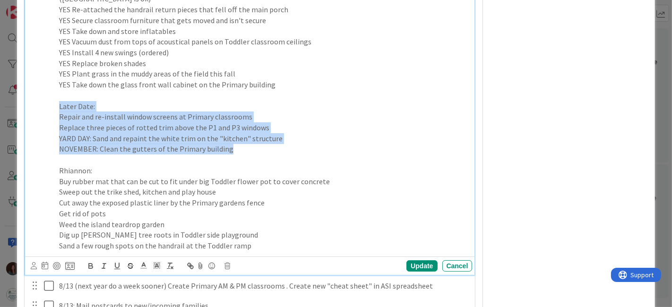
drag, startPoint x: 272, startPoint y: 163, endPoint x: 38, endPoint y: 114, distance: 238.8
click at [39, 113] on div "8/13: Decide on scope of campus clean up with [PERSON_NAME] YES Only necessary …" at bounding box center [251, 84] width 444 height 338
copy div "Later Date: Repair and re-install window screens at Primary classrooms Replace …"
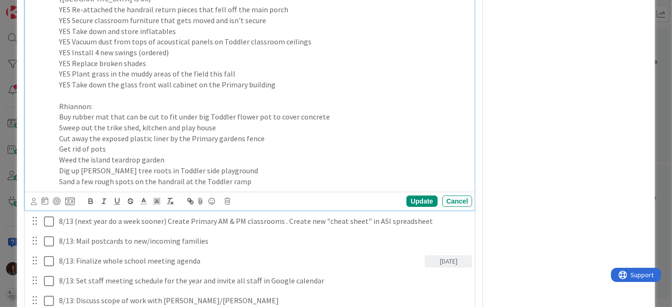
click at [291, 176] on p "Dig up [PERSON_NAME] tree roots in Toddler side playground" at bounding box center [264, 170] width 410 height 11
click at [286, 187] on p "Sand a few rough spots on the handrail at the Toddler ramp" at bounding box center [264, 181] width 410 height 11
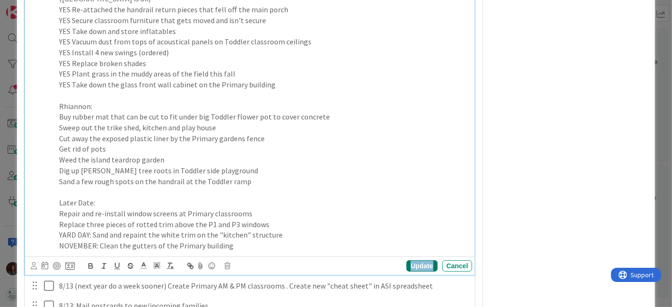
click at [424, 272] on div "Update" at bounding box center [421, 265] width 31 height 11
click at [264, 187] on p "Sand a few rough spots on the handrail at the Toddler ramp" at bounding box center [264, 181] width 410 height 11
click at [231, 251] on p "NOVEMBER: Clean the gutters of the Primary building" at bounding box center [264, 245] width 410 height 11
click at [326, 240] on p "YARD DAY: Sand and repaint the white trim on the "kitchen" structure" at bounding box center [264, 235] width 410 height 11
click at [419, 272] on div "Update" at bounding box center [421, 265] width 31 height 11
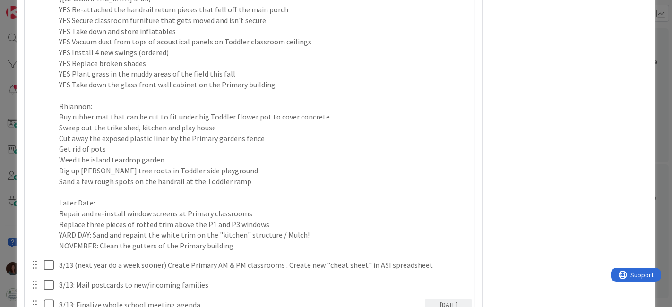
scroll to position [1312, 0]
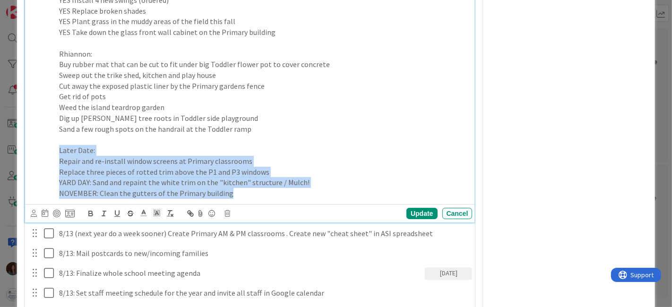
drag, startPoint x: 178, startPoint y: 187, endPoint x: 37, endPoint y: 161, distance: 142.6
click at [38, 161] on div "8/13: Decide on scope of campus clean up with [PERSON_NAME] YES Only necessary …" at bounding box center [251, 32] width 444 height 338
copy div "Later Date: Repair and re-install window screens at Primary classrooms Replace …"
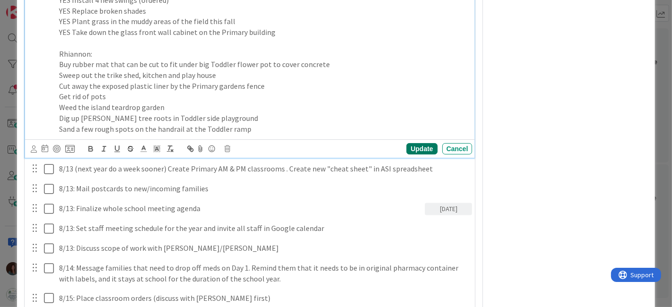
click at [421, 154] on div "Update" at bounding box center [421, 148] width 31 height 11
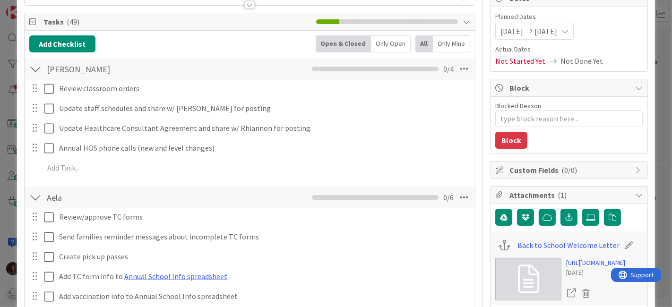
scroll to position [0, 0]
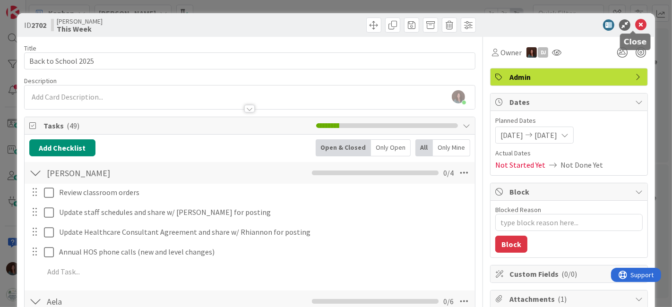
drag, startPoint x: 633, startPoint y: 19, endPoint x: 406, endPoint y: 27, distance: 226.9
click at [635, 19] on icon at bounding box center [640, 24] width 11 height 11
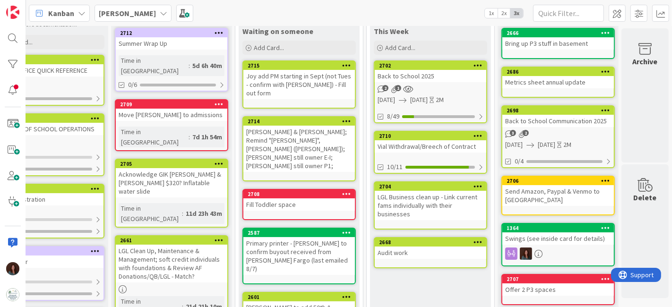
click at [128, 13] on b "[PERSON_NAME]" at bounding box center [127, 13] width 57 height 9
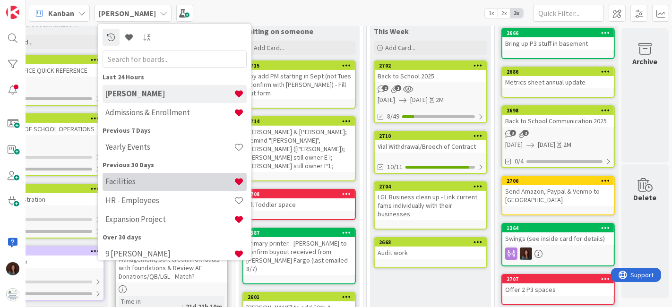
click at [151, 182] on h4 "Facilities" at bounding box center [169, 181] width 128 height 9
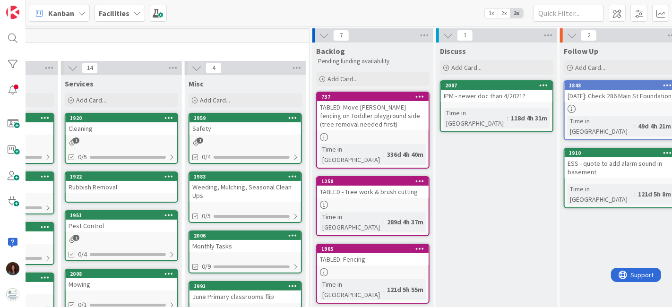
scroll to position [0, 517]
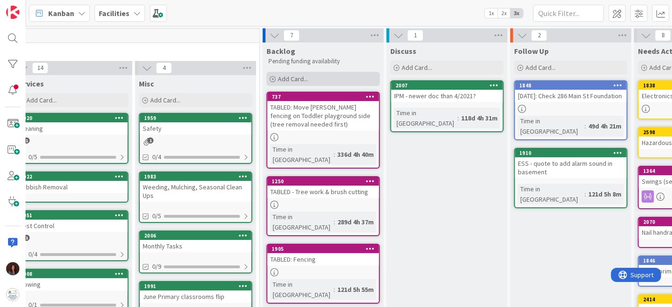
click at [351, 82] on div "Add Card..." at bounding box center [322, 79] width 113 height 14
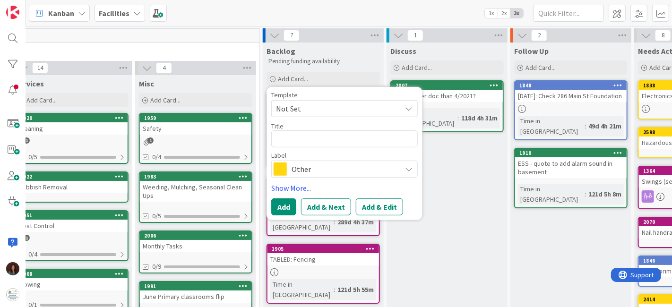
type textarea "x"
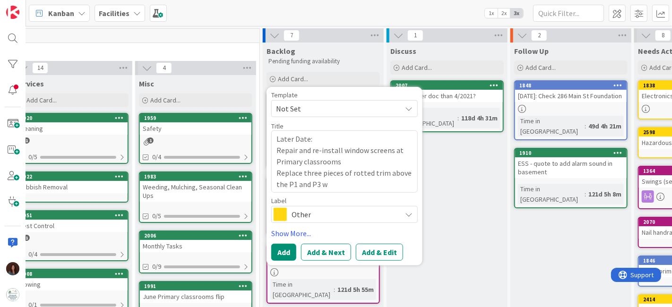
type textarea "Later Date: Repair and re-install window screens at Primary classrooms Replace …"
click at [315, 215] on span "Other" at bounding box center [343, 214] width 105 height 13
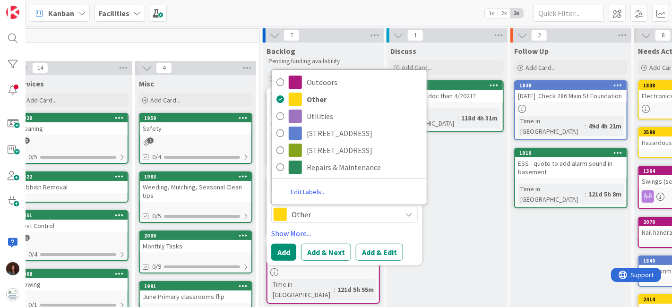
click at [314, 214] on span "Other" at bounding box center [343, 214] width 105 height 13
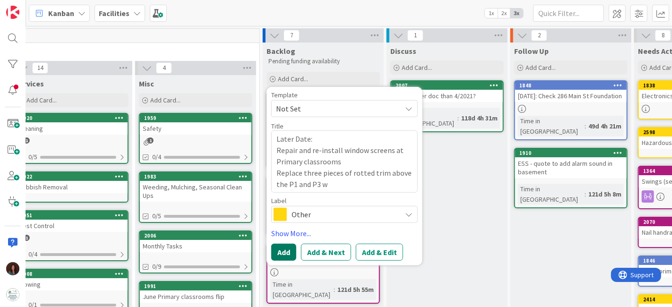
click at [283, 253] on button "Add" at bounding box center [283, 252] width 25 height 17
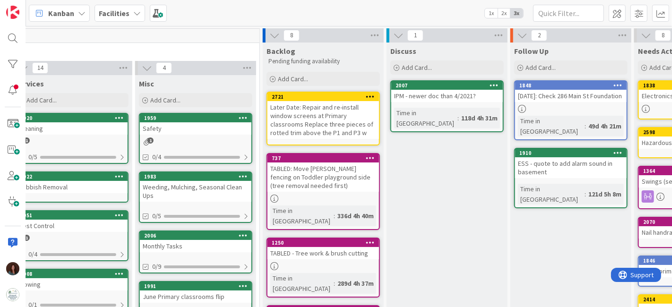
click at [328, 122] on div "Later Date: Repair and re-install window screens at Primary classrooms Replace …" at bounding box center [322, 120] width 111 height 38
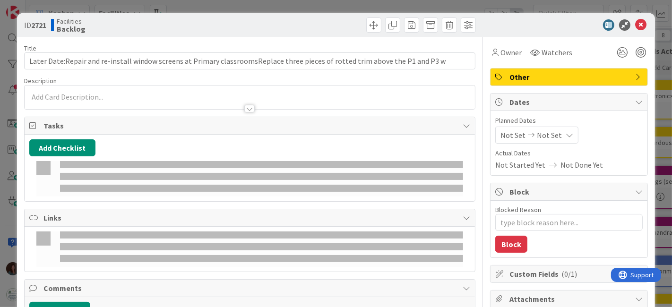
type textarea "x"
type input "Later Date:Repair and re-install window screens at Primary classroomsReplace th…"
type textarea "x"
type input "Later Date:Repair and re-install window screens at Primary classroomsReplace th…"
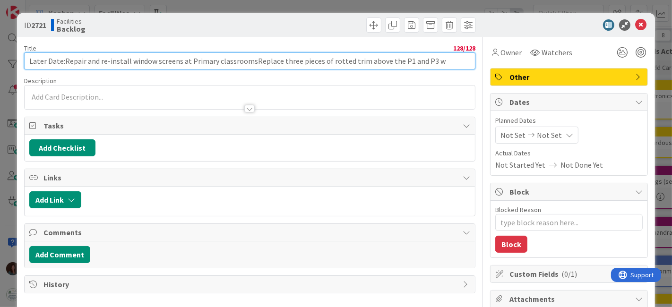
click at [218, 63] on input "Later Date:Repair and re-install window screens at Primary classroomsReplace th…" at bounding box center [250, 60] width 452 height 17
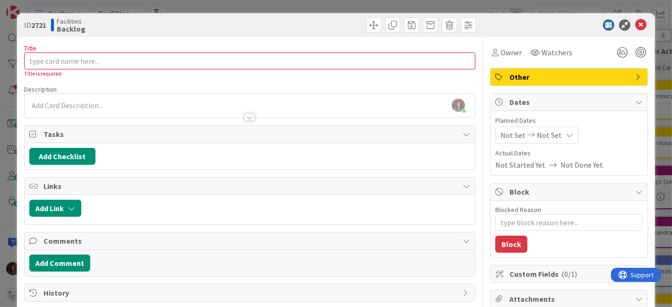
click at [119, 92] on div "Description" at bounding box center [250, 89] width 452 height 9
click at [118, 101] on div "[PERSON_NAME] just joined" at bounding box center [250, 106] width 451 height 24
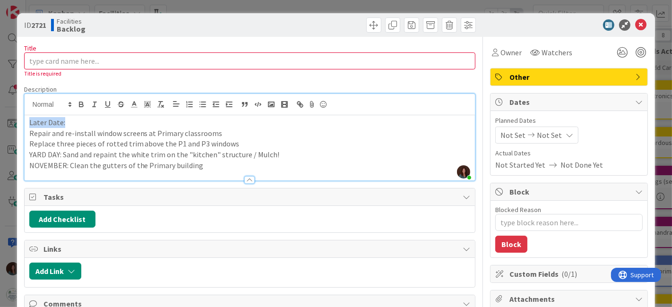
drag, startPoint x: 77, startPoint y: 122, endPoint x: 9, endPoint y: 119, distance: 67.2
click at [9, 119] on div "ID 2721 Facilities Backlog Title 0 / 128 Title is required Description [PERSON_…" at bounding box center [336, 153] width 672 height 307
click at [140, 59] on input "Title" at bounding box center [250, 60] width 452 height 17
type textarea "x"
type input "TBD"
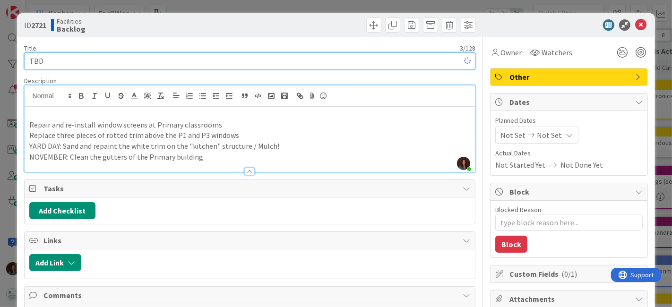
type textarea "x"
type input "TBD"
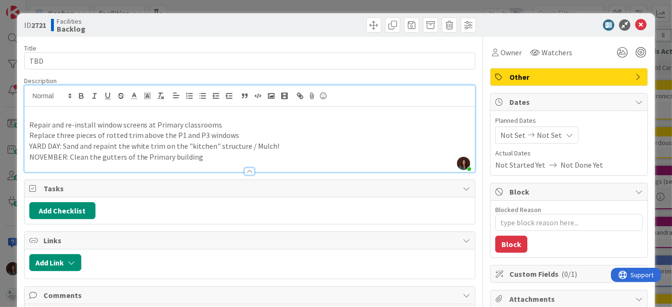
click at [637, 22] on icon at bounding box center [640, 24] width 11 height 11
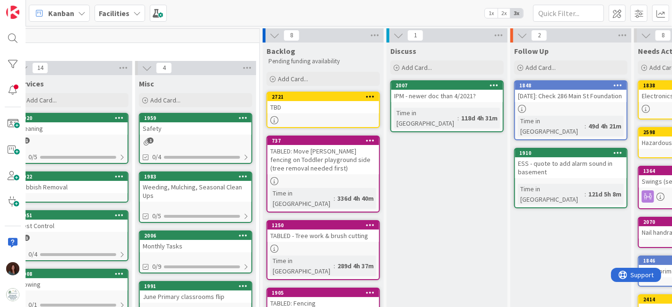
click at [122, 18] on span "Facilities" at bounding box center [114, 13] width 31 height 11
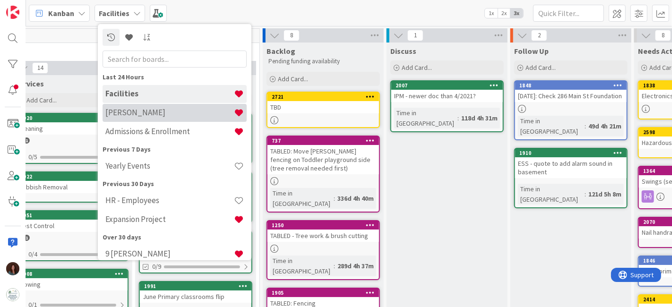
click at [171, 112] on h4 "[PERSON_NAME]" at bounding box center [169, 112] width 128 height 9
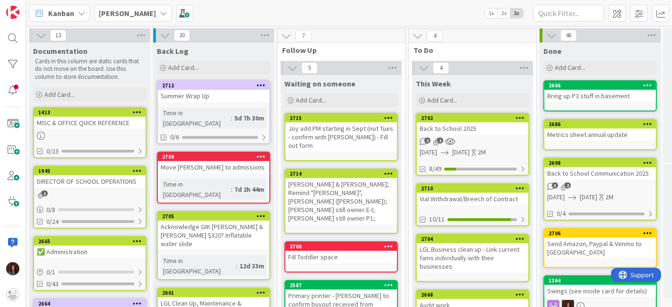
click at [505, 130] on div "Back to School 2025" at bounding box center [472, 128] width 111 height 12
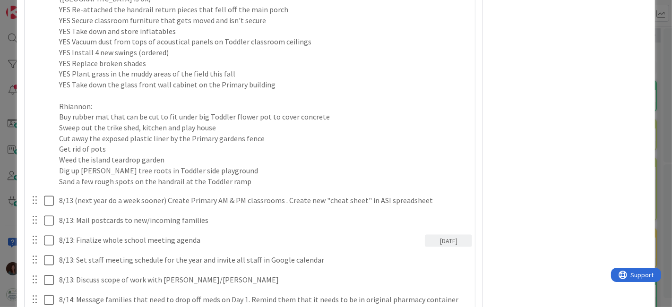
scroll to position [1050, 0]
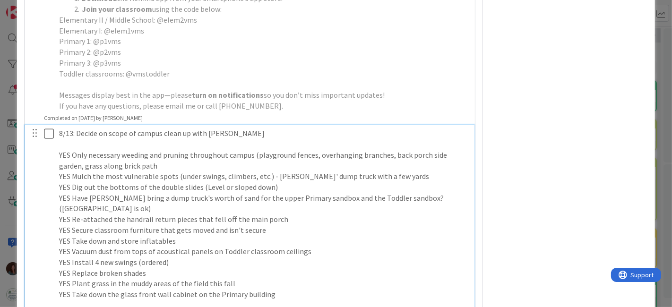
click at [45, 139] on icon at bounding box center [51, 133] width 14 height 11
type textarea "x"
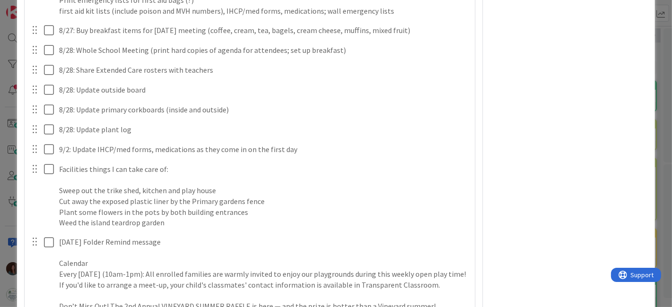
scroll to position [2152, 0]
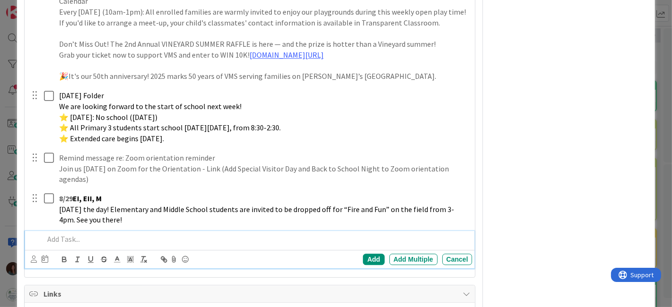
click at [79, 245] on p at bounding box center [256, 239] width 425 height 11
click at [135, 245] on p "8/13 (next year send sooner) [URL][DOMAIN_NAME]" at bounding box center [256, 239] width 425 height 11
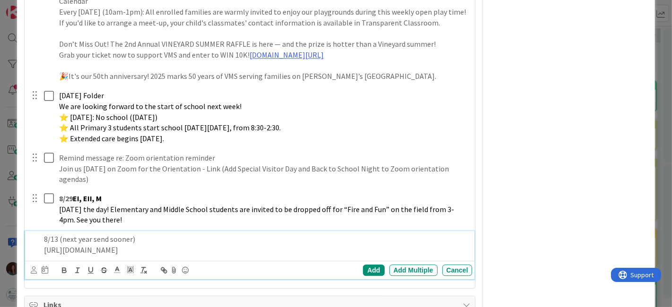
click at [175, 245] on p "8/13 (next year send sooner)" at bounding box center [256, 239] width 425 height 11
click at [409, 256] on p "[URL][DOMAIN_NAME]" at bounding box center [256, 250] width 425 height 11
click at [156, 244] on p "8/13 (next year send sooner)" at bounding box center [256, 239] width 425 height 11
drag, startPoint x: 402, startPoint y: 263, endPoint x: 0, endPoint y: 244, distance: 402.5
click at [0, 244] on div "ID 2702 [PERSON_NAME] This Week Title 19 / 128 Back to School 2025 Description …" at bounding box center [336, 153] width 672 height 307
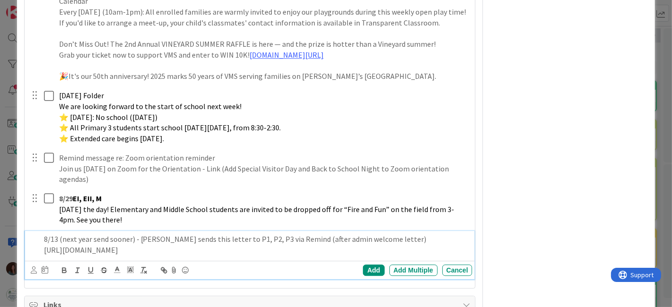
copy div "8/13 (next year send sooner) - [PERSON_NAME] sends this letter to P1, P2, P3 vi…"
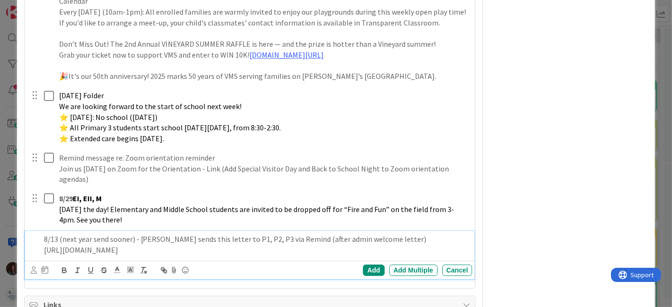
click at [401, 256] on p "[URL][DOMAIN_NAME]" at bounding box center [256, 250] width 425 height 11
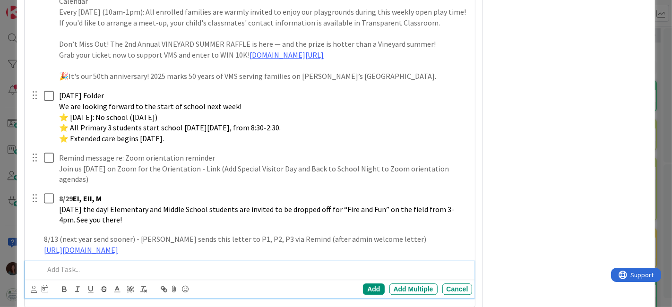
scroll to position [2182, 0]
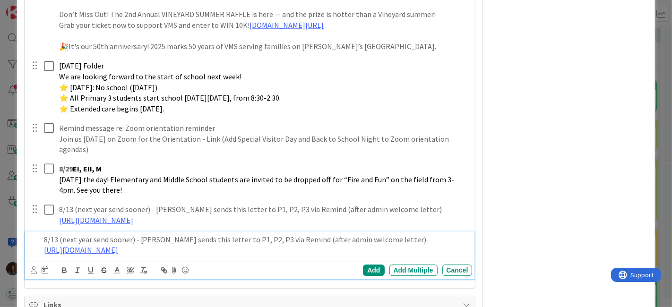
drag, startPoint x: 59, startPoint y: 248, endPoint x: 104, endPoint y: 288, distance: 59.9
click at [58, 245] on p "8/13 (next year send sooner) - [PERSON_NAME] sends this letter to P1, P2, P3 vi…" at bounding box center [256, 239] width 425 height 11
drag, startPoint x: 155, startPoint y: 247, endPoint x: 137, endPoint y: 248, distance: 17.6
click at [137, 245] on p "8/11 (next year send sooner) - [PERSON_NAME] sends this letter to P1, P2, P3 vi…" at bounding box center [256, 239] width 425 height 11
drag, startPoint x: 211, startPoint y: 249, endPoint x: 251, endPoint y: 247, distance: 40.2
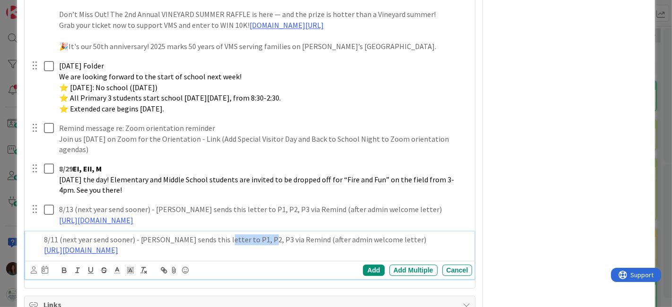
click at [251, 245] on p "8/11 (next year send sooner) - [PERSON_NAME] sends this letter to P1, P2, P3 vi…" at bounding box center [256, 239] width 425 height 11
drag, startPoint x: 398, startPoint y: 256, endPoint x: 20, endPoint y: 257, distance: 377.5
click at [358, 245] on p "8/11 (next year send sooner) - [PERSON_NAME] sends this letter via Remind (afte…" at bounding box center [256, 239] width 425 height 11
click at [348, 256] on p at bounding box center [256, 250] width 425 height 11
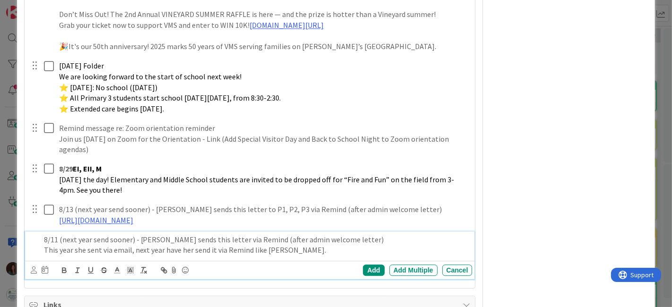
click at [317, 256] on p "This year she sent via email, next year have her send it via Remind like [PERSO…" at bounding box center [256, 250] width 425 height 11
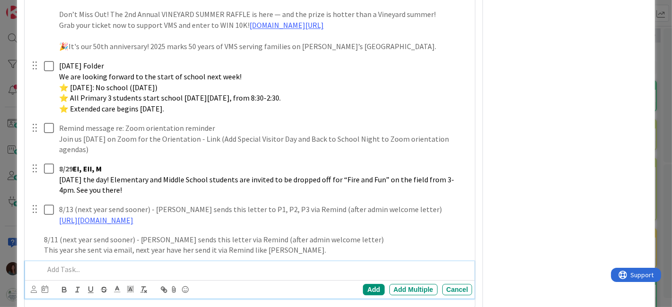
scroll to position [2212, 0]
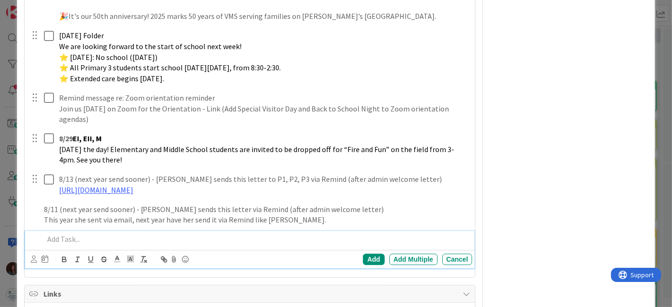
type textarea "x"
click at [446, 265] on div "Cancel" at bounding box center [457, 259] width 30 height 11
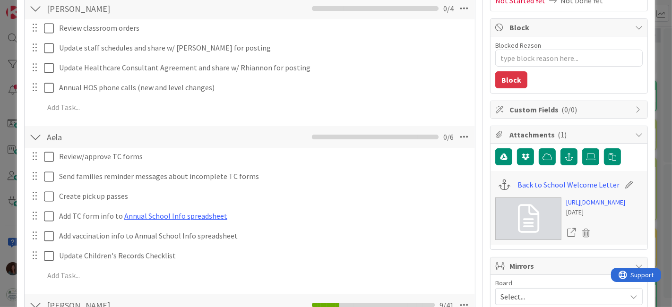
scroll to position [0, 0]
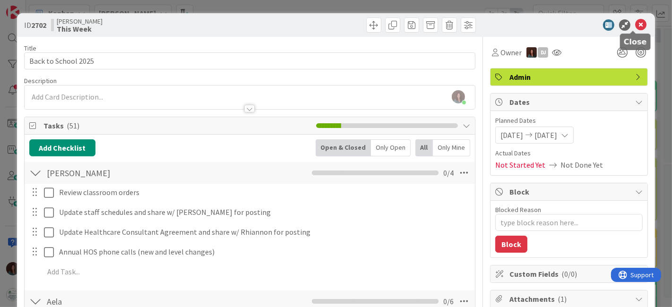
click at [635, 25] on icon at bounding box center [640, 24] width 11 height 11
